Goal: Unclear

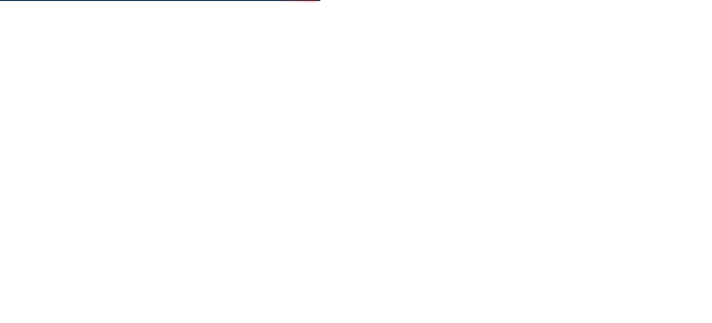
click at [658, 118] on body at bounding box center [356, 161] width 712 height 323
click at [643, 127] on body at bounding box center [356, 161] width 712 height 323
